Goal: Transaction & Acquisition: Purchase product/service

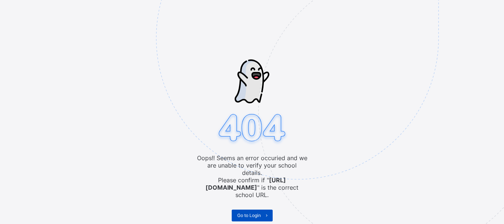
click at [253, 213] on span "Go to Login" at bounding box center [249, 216] width 24 height 6
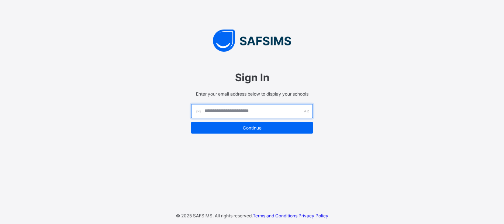
click at [245, 114] on input "text" at bounding box center [252, 111] width 122 height 14
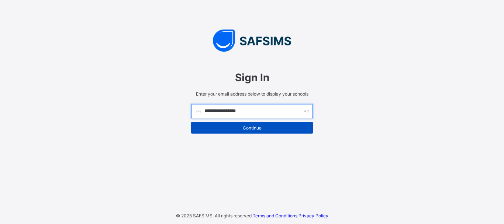
type input "**********"
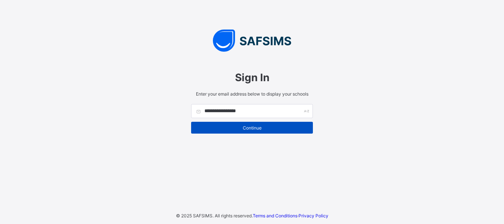
click at [248, 128] on span "Continue" at bounding box center [252, 128] width 111 height 6
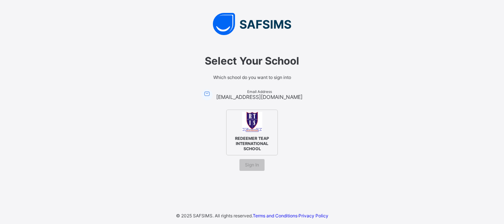
click at [257, 134] on span "REDEEMER TEAP INTERNATIONAL SCHOOL" at bounding box center [252, 143] width 45 height 19
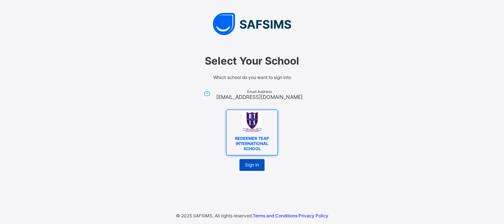
click at [251, 168] on span "Sign In" at bounding box center [252, 165] width 14 height 6
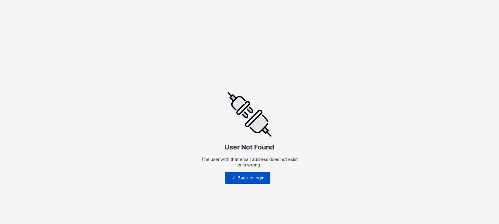
click at [253, 178] on span "Back to login" at bounding box center [251, 178] width 28 height 6
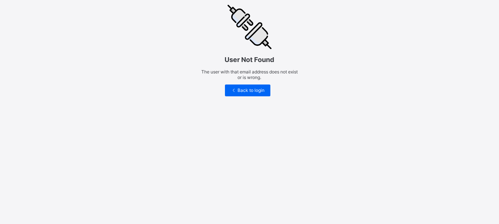
scroll to position [91, 0]
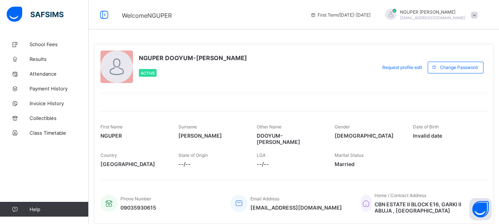
click at [492, 43] on div "NGUPER DOOYUM-LAHA BARBARA Active Request profile edit Change email Change Pass…" at bounding box center [293, 134] width 399 height 191
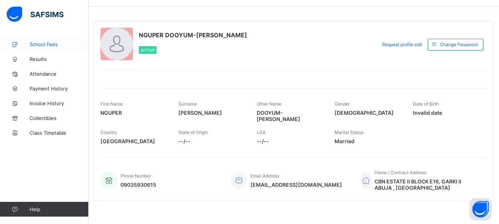
click at [49, 45] on span "School Fees" at bounding box center [59, 44] width 59 height 6
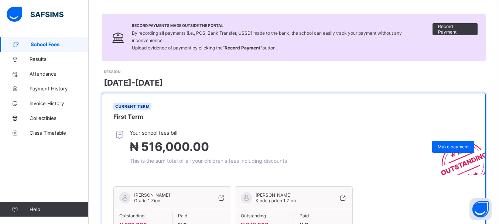
scroll to position [45, 0]
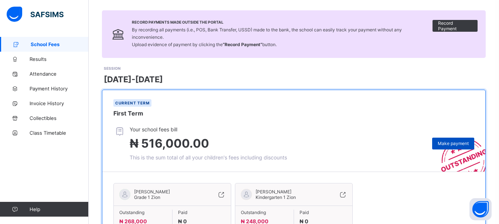
click at [457, 143] on span "Make payment" at bounding box center [453, 144] width 31 height 6
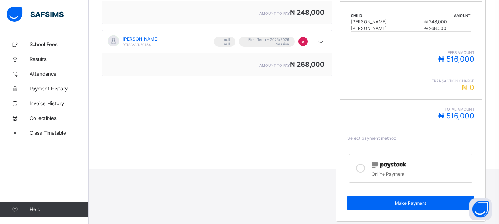
scroll to position [162, 0]
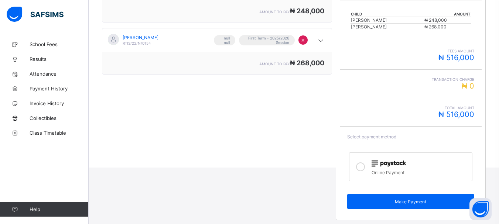
click at [365, 167] on icon at bounding box center [360, 166] width 9 height 9
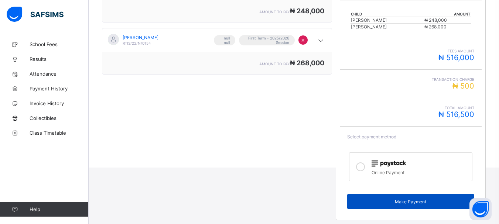
click at [411, 200] on span "Make Payment" at bounding box center [411, 202] width 116 height 6
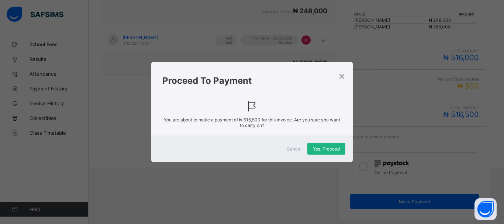
click at [332, 147] on span "Yes, Proceed" at bounding box center [326, 149] width 27 height 6
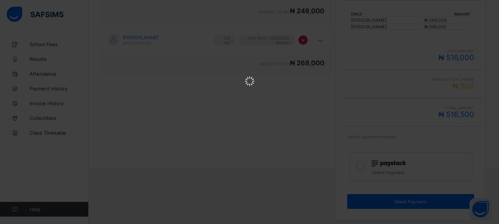
scroll to position [0, 0]
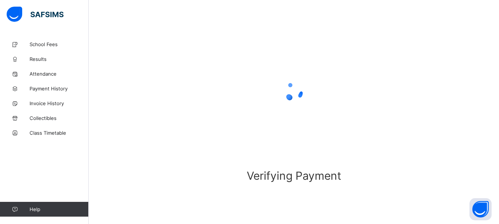
scroll to position [58, 0]
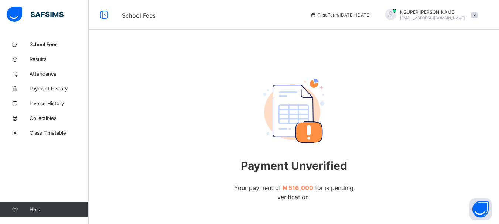
scroll to position [45, 0]
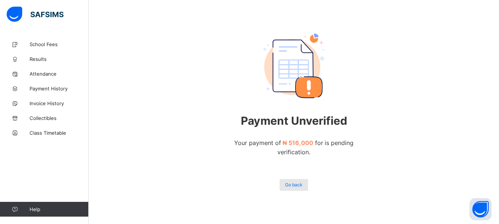
click at [300, 182] on span "Go back" at bounding box center [293, 185] width 17 height 6
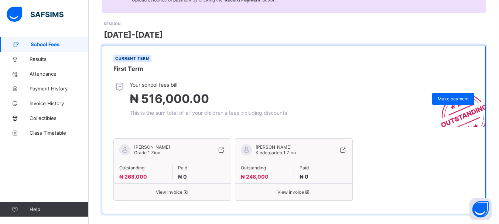
scroll to position [98, 0]
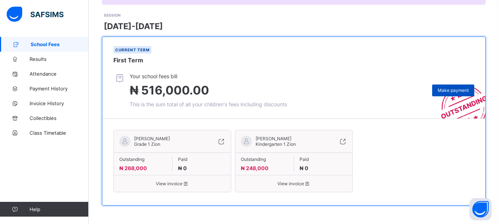
click at [449, 88] on span "Make payment" at bounding box center [453, 91] width 31 height 6
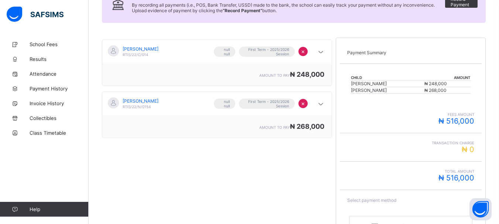
scroll to position [162, 0]
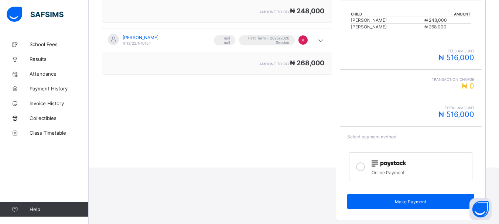
click at [364, 171] on icon at bounding box center [360, 166] width 9 height 9
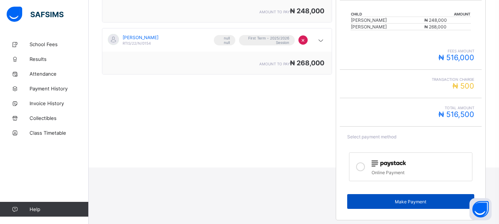
click at [408, 203] on span "Make Payment" at bounding box center [411, 202] width 116 height 6
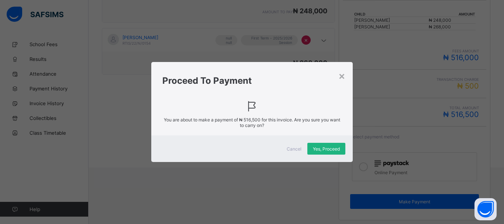
click at [330, 150] on span "Yes, Proceed" at bounding box center [326, 149] width 27 height 6
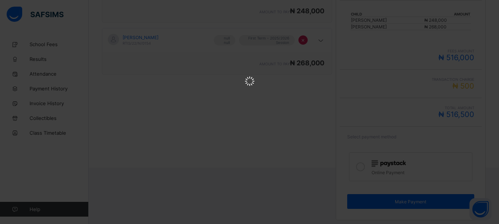
click at [330, 150] on html at bounding box center [249, 82] width 499 height 164
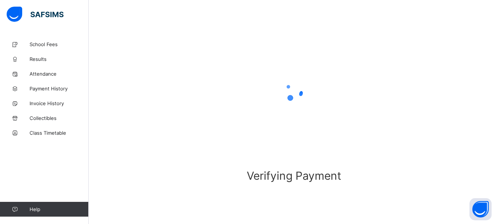
scroll to position [58, 0]
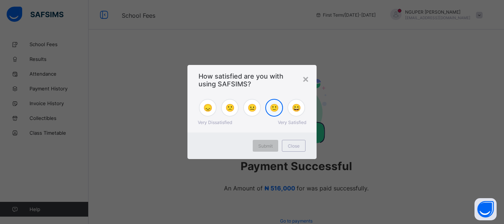
click at [271, 107] on span "🙂" at bounding box center [274, 107] width 9 height 9
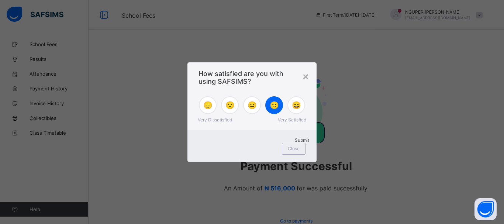
click at [295, 143] on span "Submit" at bounding box center [302, 140] width 14 height 6
